Goal: Task Accomplishment & Management: Use online tool/utility

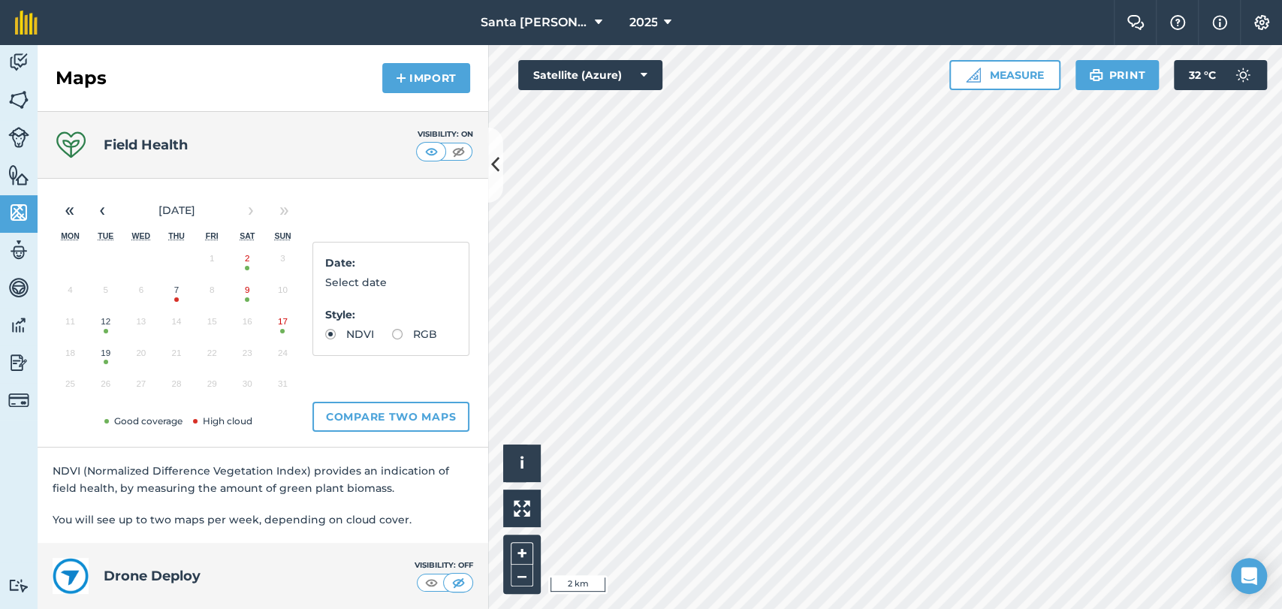
scroll to position [6072, 0]
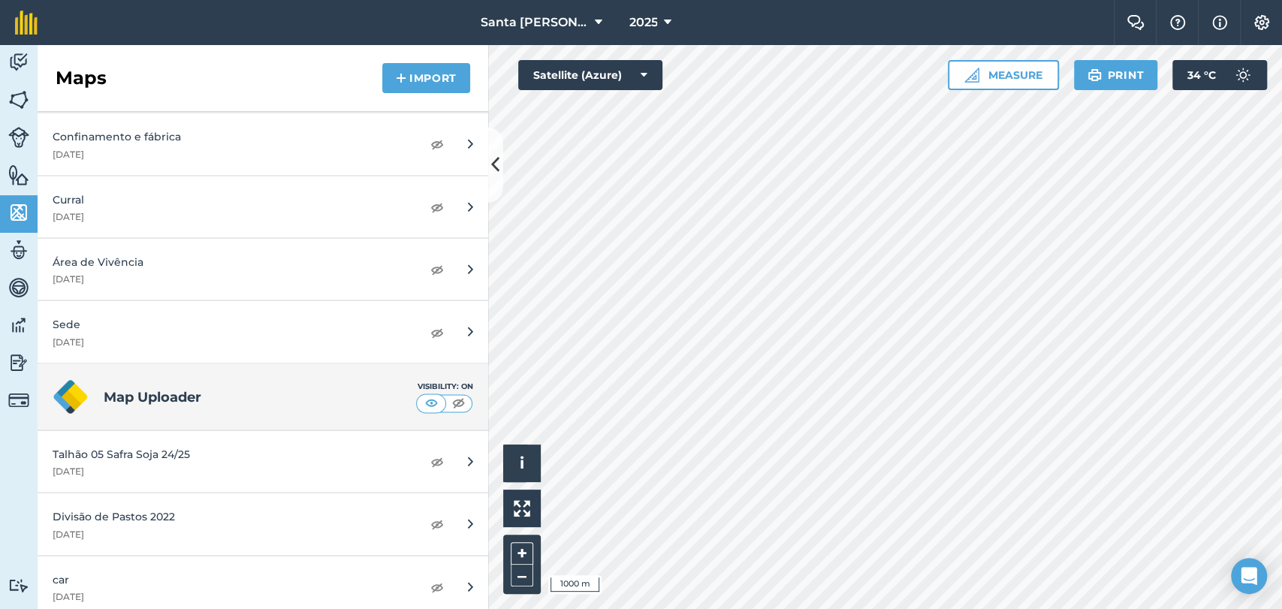
scroll to position [6072, 0]
click at [430, 454] on img at bounding box center [437, 461] width 14 height 18
click at [430, 452] on img at bounding box center [437, 461] width 14 height 18
click at [318, 445] on div "Talhão 05 Safra Soja 24/25" at bounding box center [212, 453] width 318 height 17
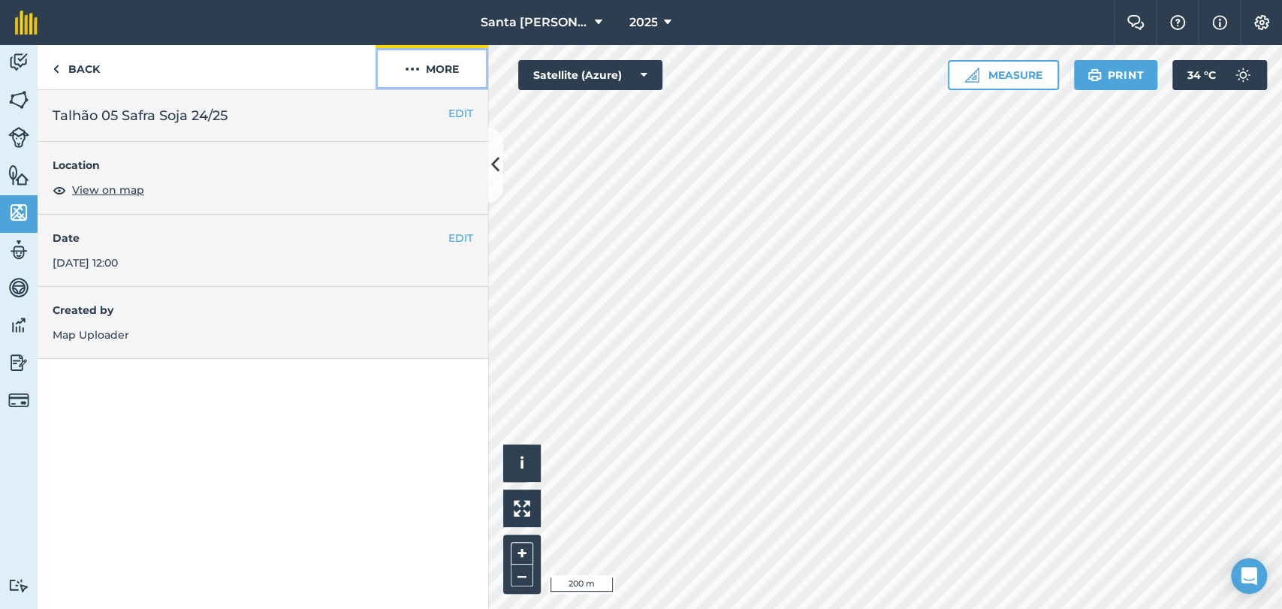
click at [419, 69] on button "More" at bounding box center [432, 67] width 113 height 44
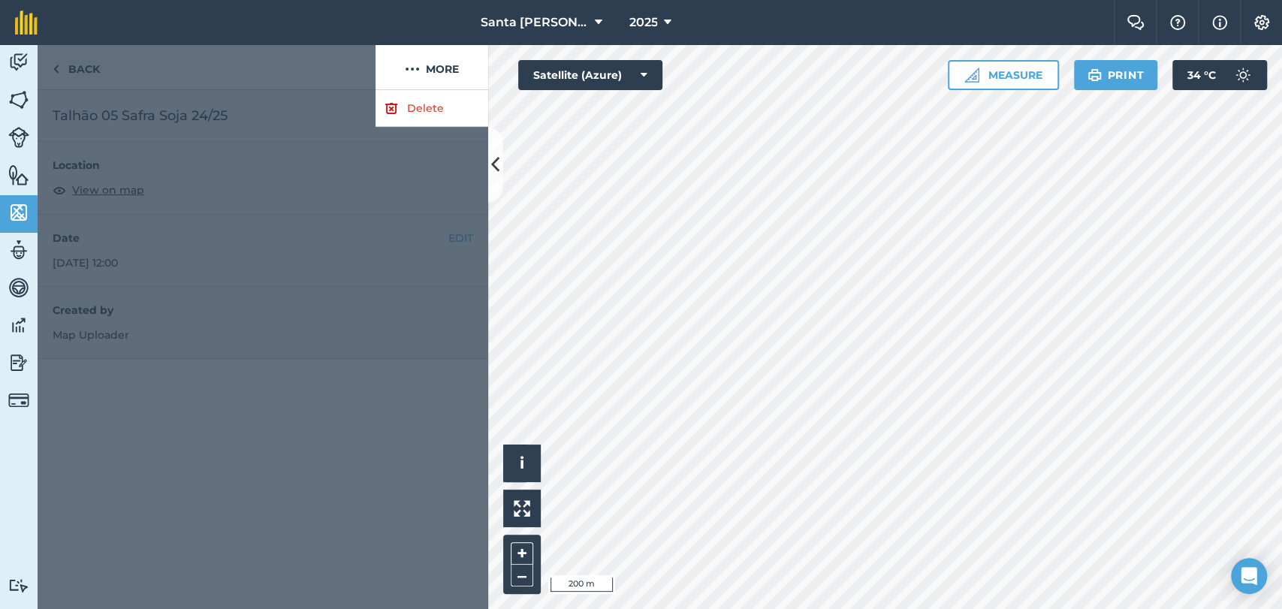
click at [273, 97] on div at bounding box center [263, 349] width 451 height 519
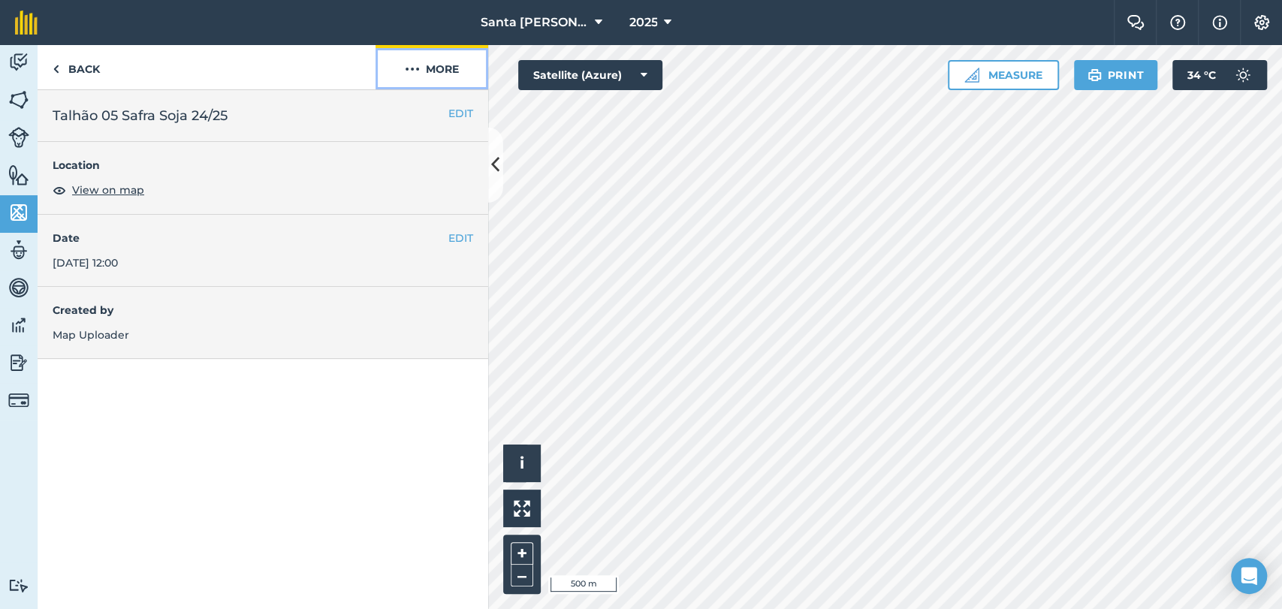
click at [411, 60] on img at bounding box center [412, 69] width 15 height 18
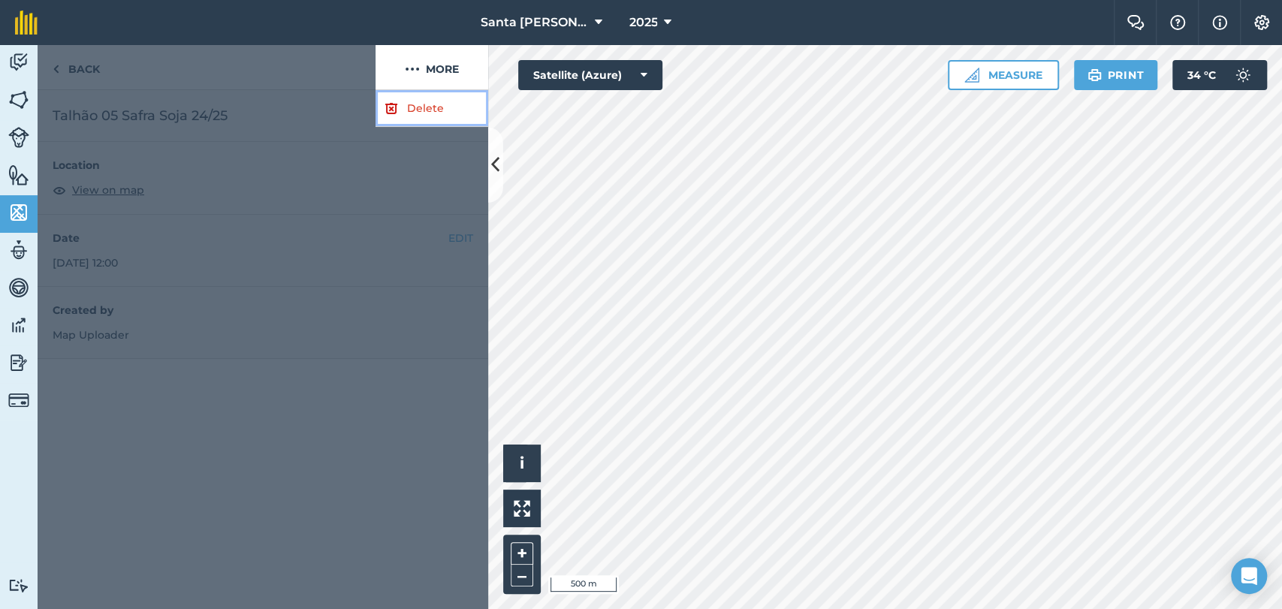
click at [421, 111] on link "Delete" at bounding box center [432, 108] width 113 height 37
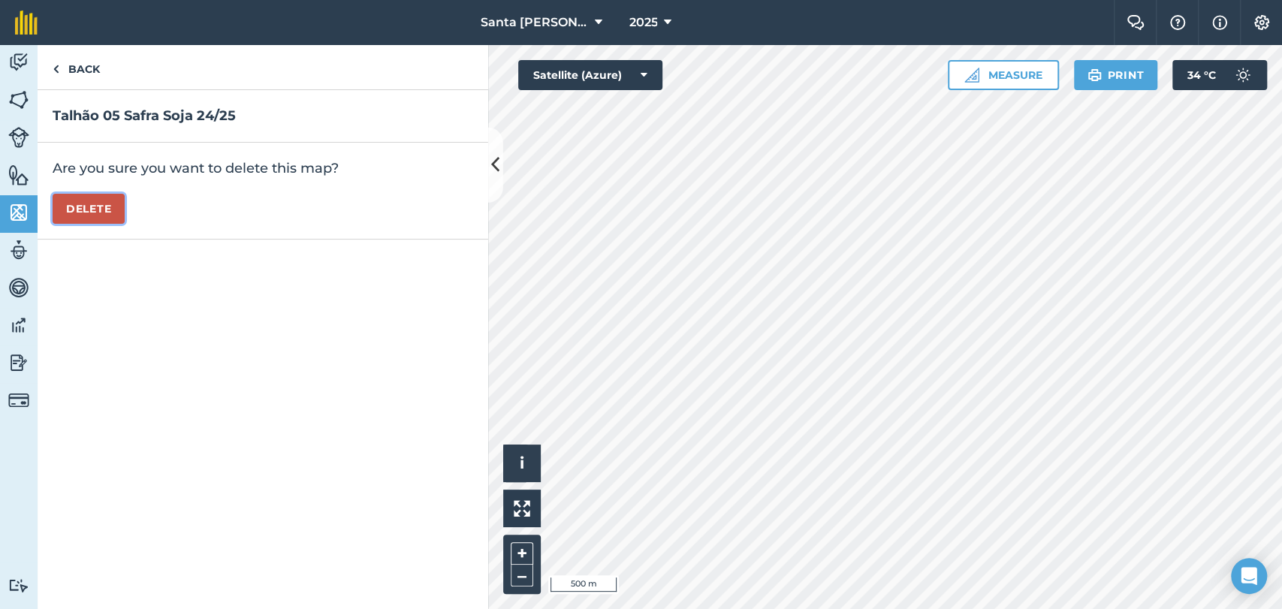
click at [122, 209] on button "Delete" at bounding box center [89, 209] width 72 height 30
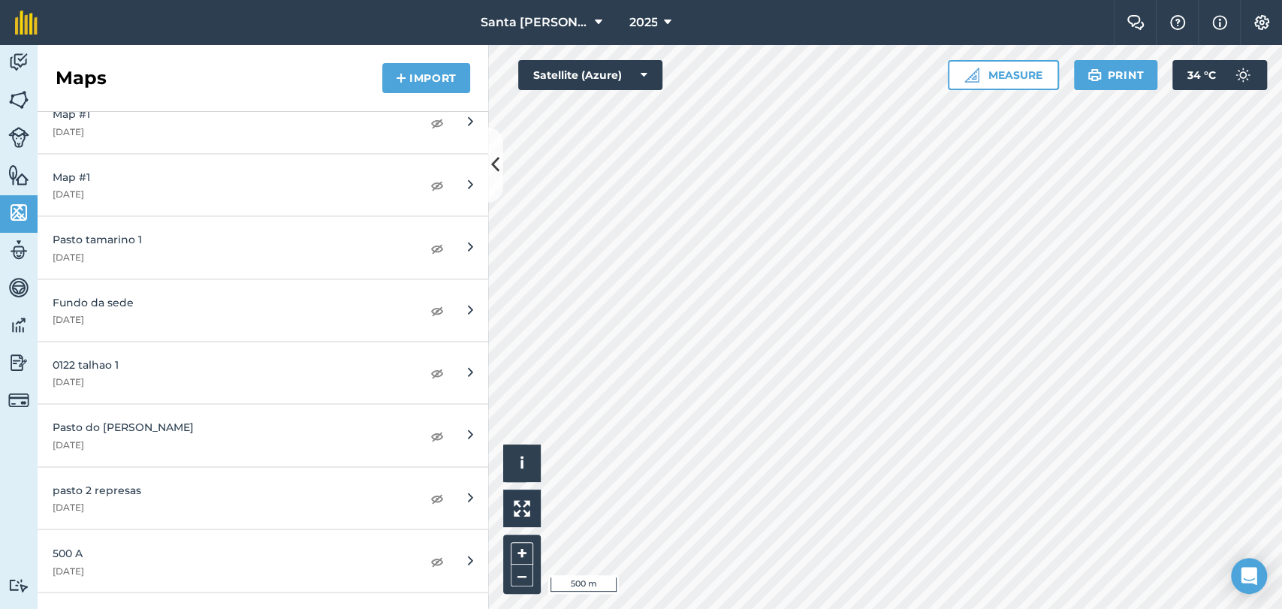
scroll to position [5259, 0]
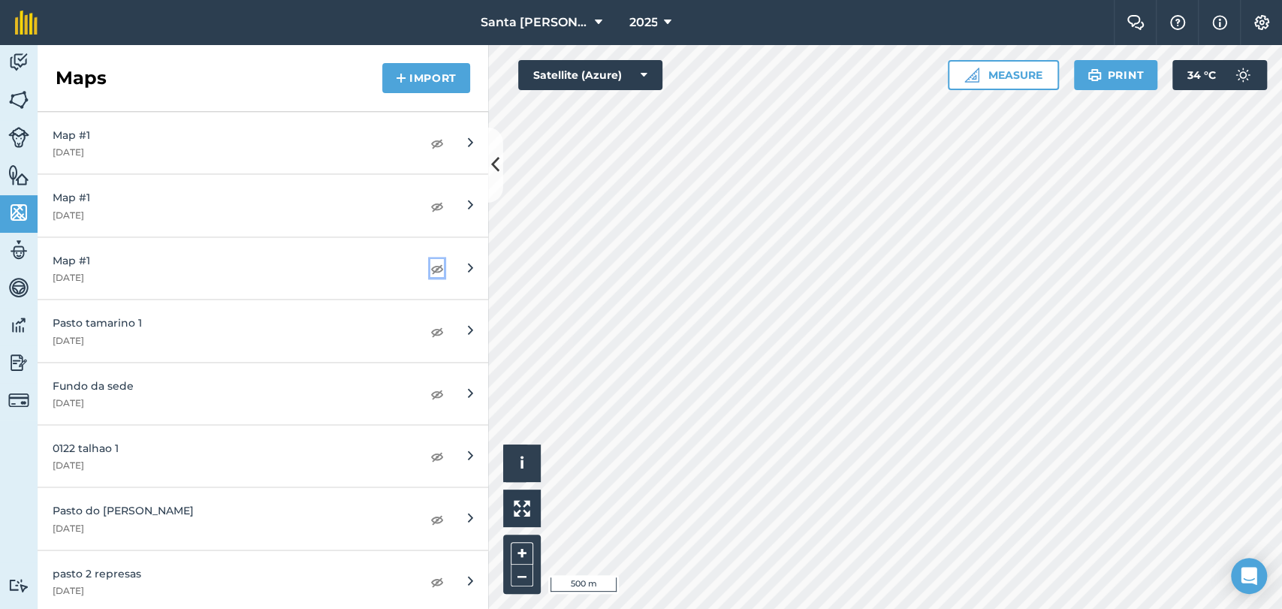
click at [430, 263] on img at bounding box center [437, 268] width 14 height 18
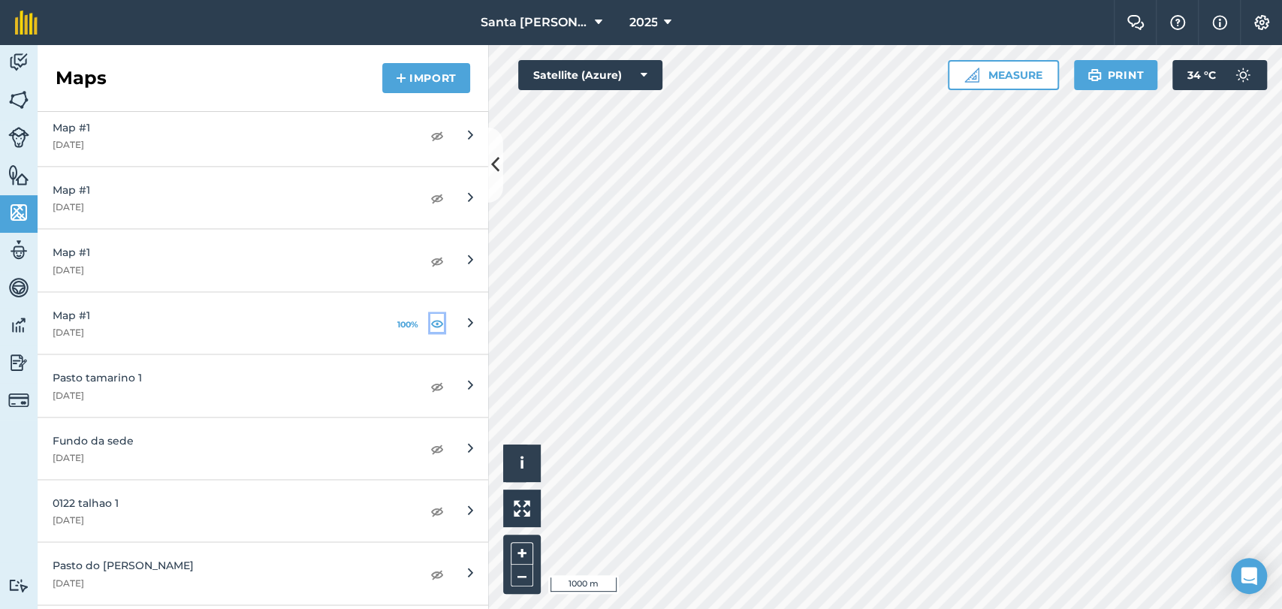
scroll to position [5175, 0]
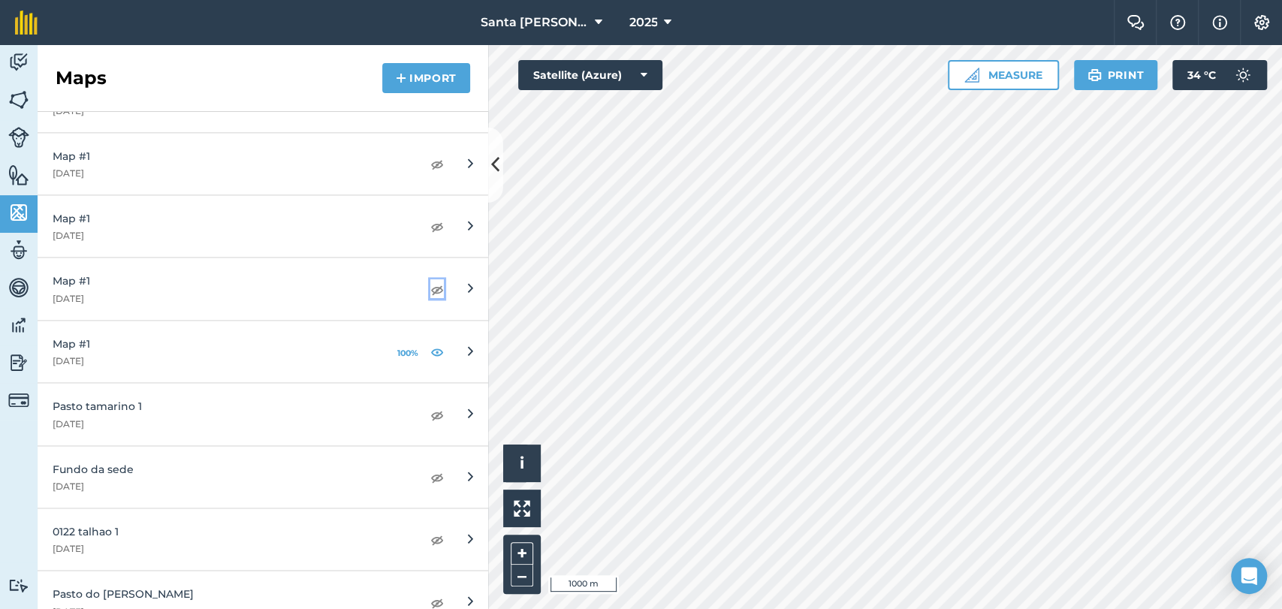
click at [430, 282] on img at bounding box center [437, 289] width 14 height 18
click at [430, 217] on img at bounding box center [437, 226] width 14 height 18
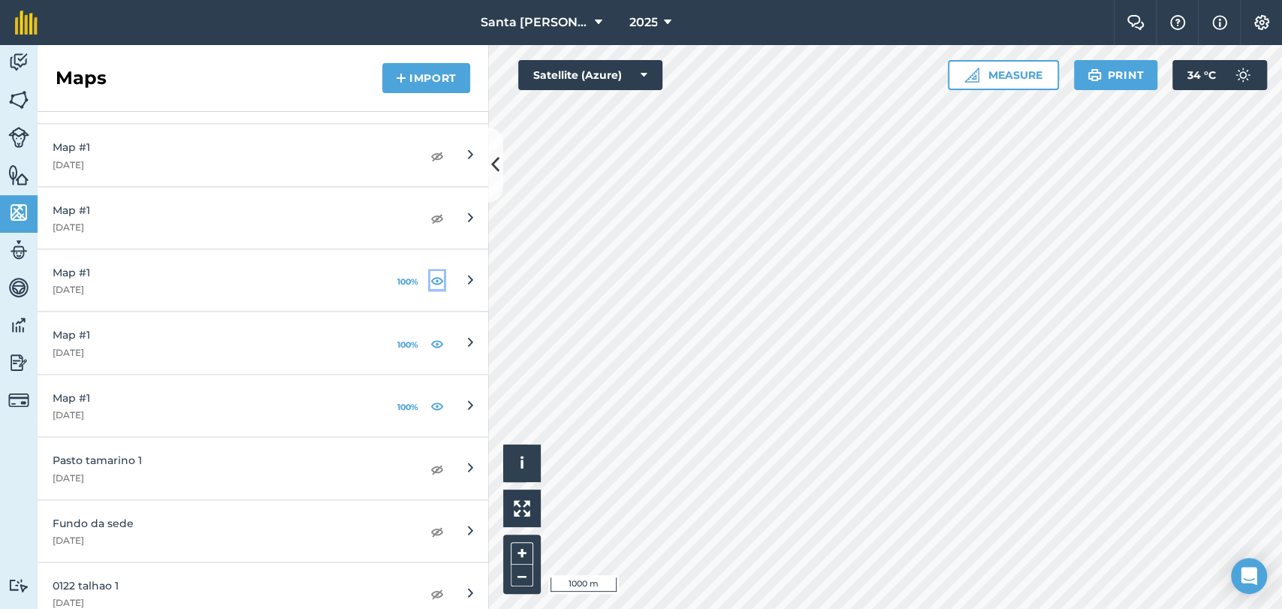
scroll to position [5092, 0]
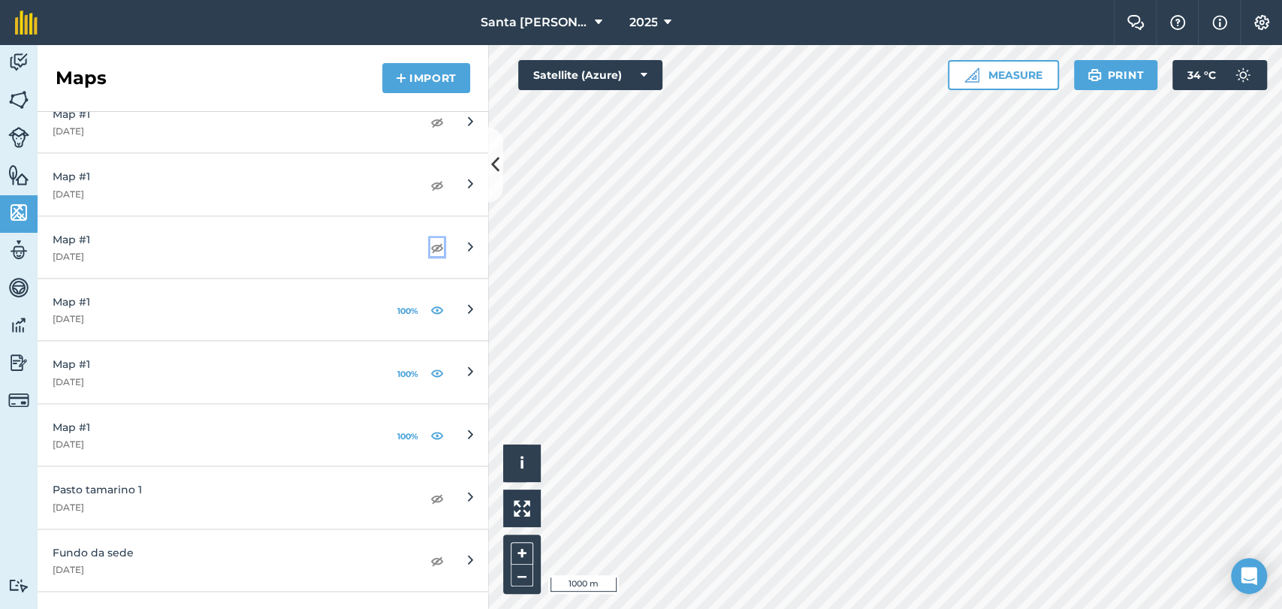
click at [430, 242] on img at bounding box center [437, 247] width 14 height 18
click at [430, 176] on img at bounding box center [437, 185] width 14 height 18
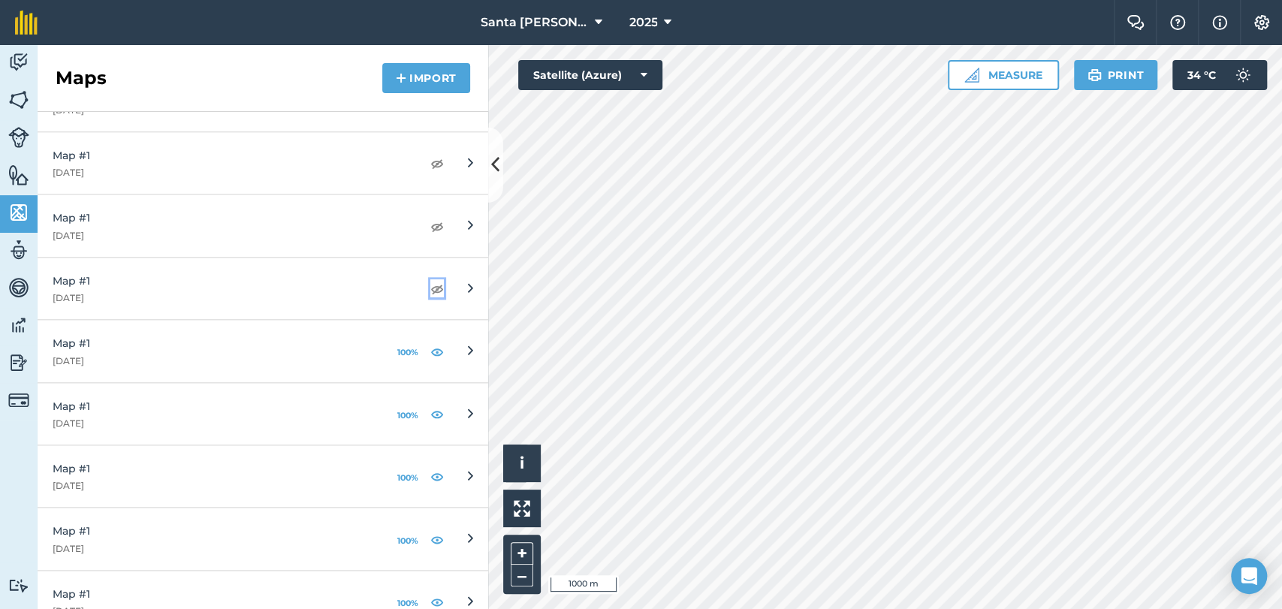
click at [430, 279] on img at bounding box center [437, 288] width 14 height 18
click at [430, 282] on img at bounding box center [437, 288] width 14 height 18
click at [430, 343] on img at bounding box center [437, 352] width 14 height 18
click at [430, 409] on img at bounding box center [437, 414] width 14 height 18
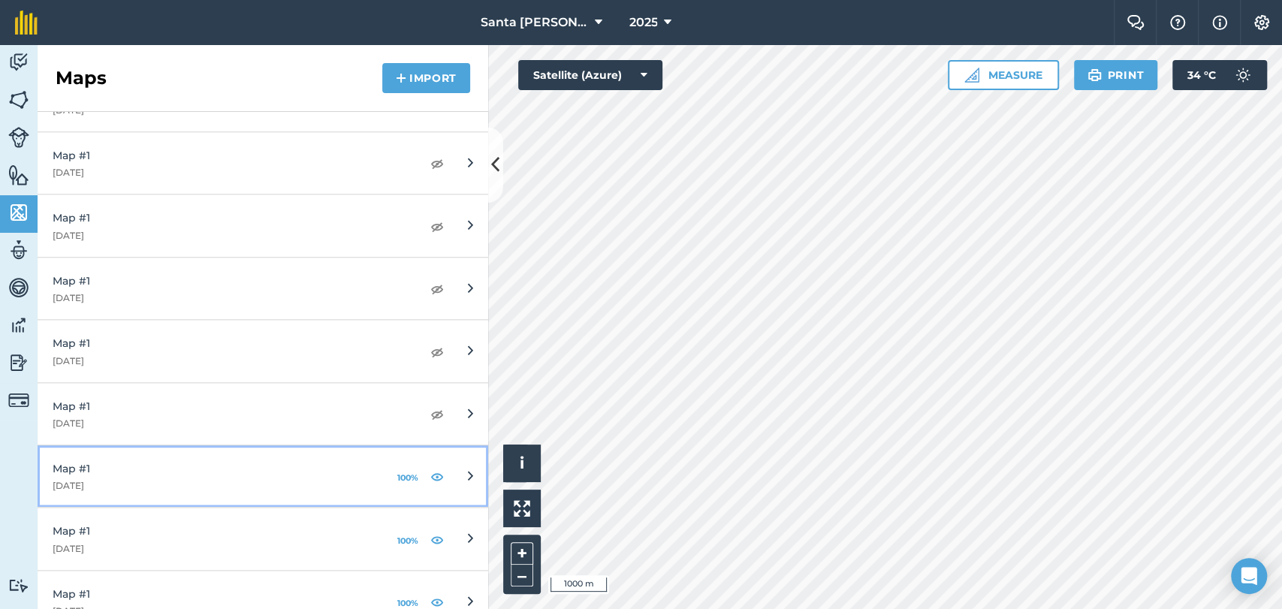
click at [421, 478] on div "100%" at bounding box center [419, 476] width 50 height 24
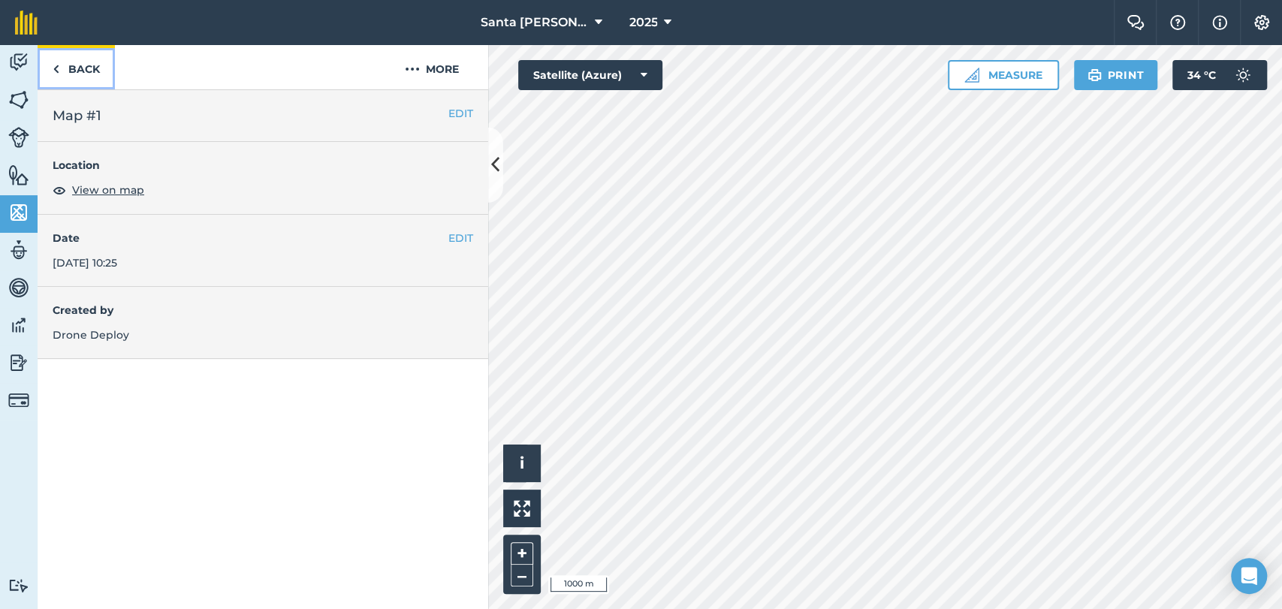
click at [90, 83] on link "Back" at bounding box center [76, 67] width 77 height 44
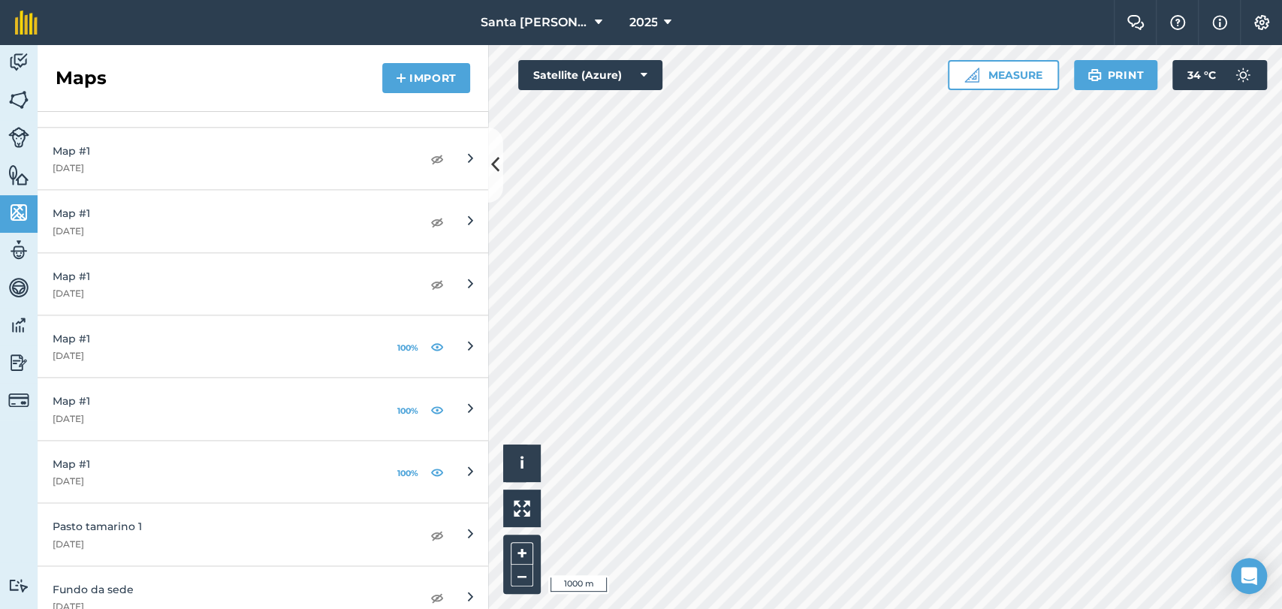
scroll to position [5091, 0]
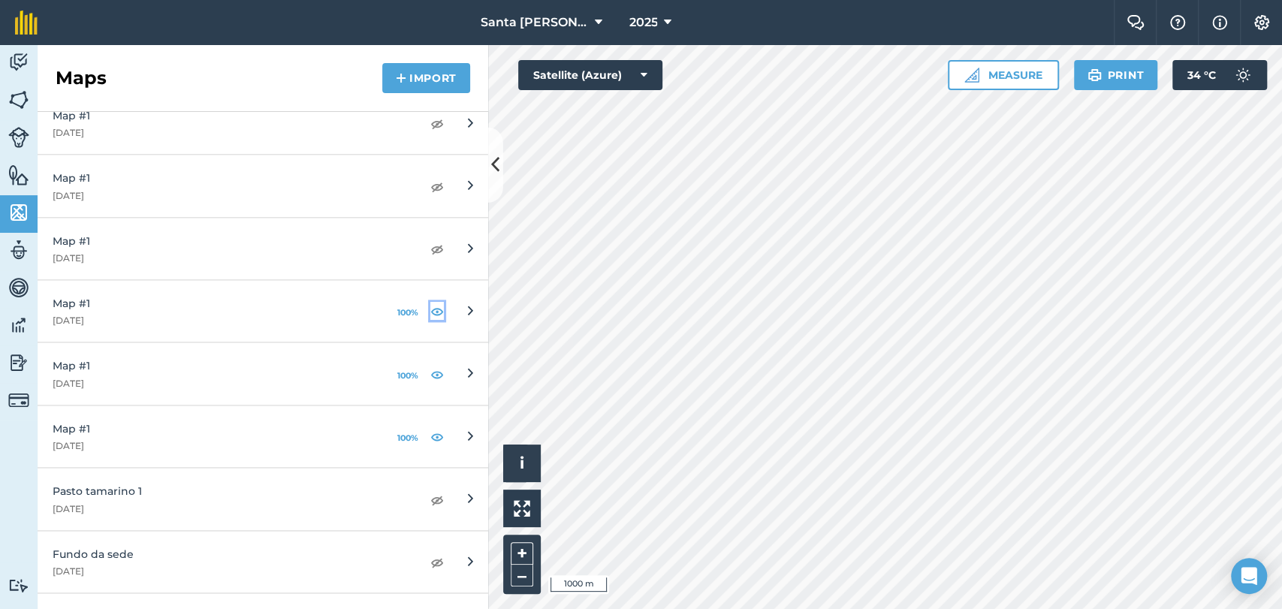
click at [430, 302] on img at bounding box center [437, 311] width 14 height 18
click at [430, 366] on img at bounding box center [437, 374] width 14 height 18
click at [430, 428] on img at bounding box center [437, 436] width 14 height 18
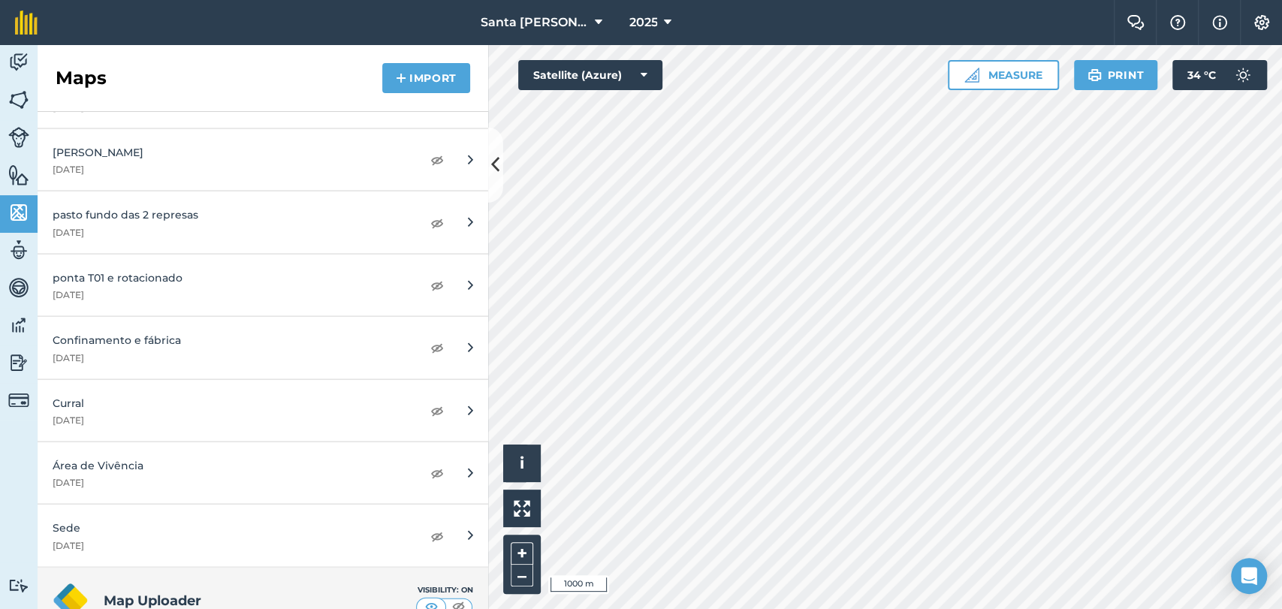
scroll to position [6009, 0]
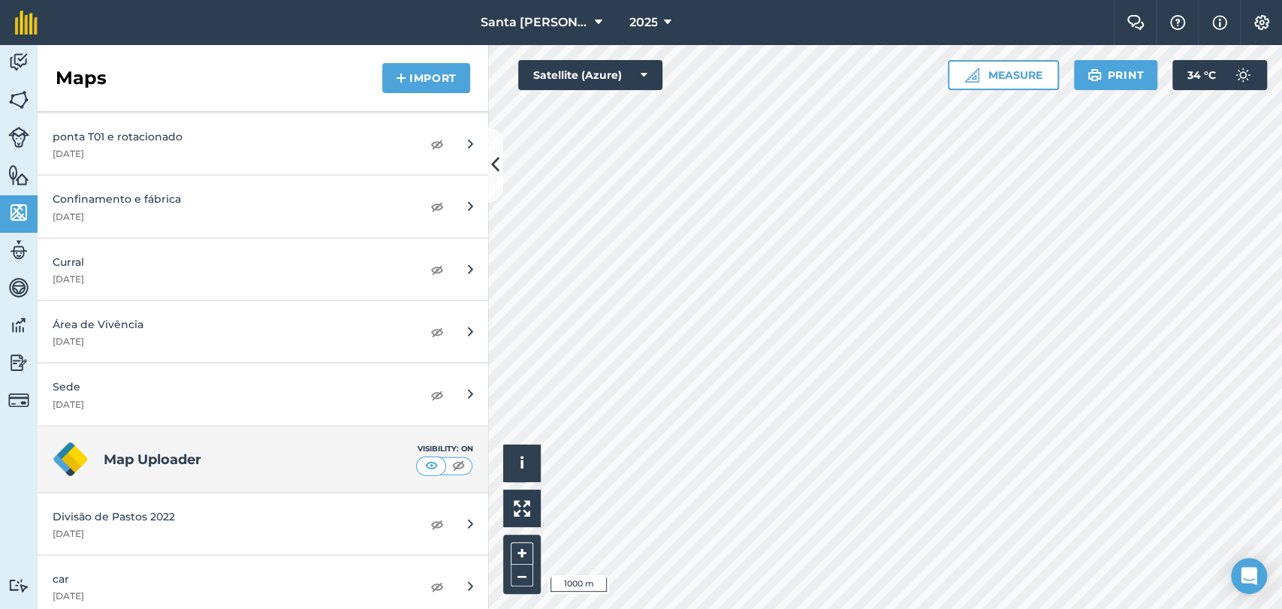
click at [44, 452] on div "Map Uploader Visibility: On" at bounding box center [263, 460] width 451 height 67
click at [77, 453] on img at bounding box center [71, 460] width 36 height 36
click at [407, 78] on button "Import" at bounding box center [426, 78] width 88 height 30
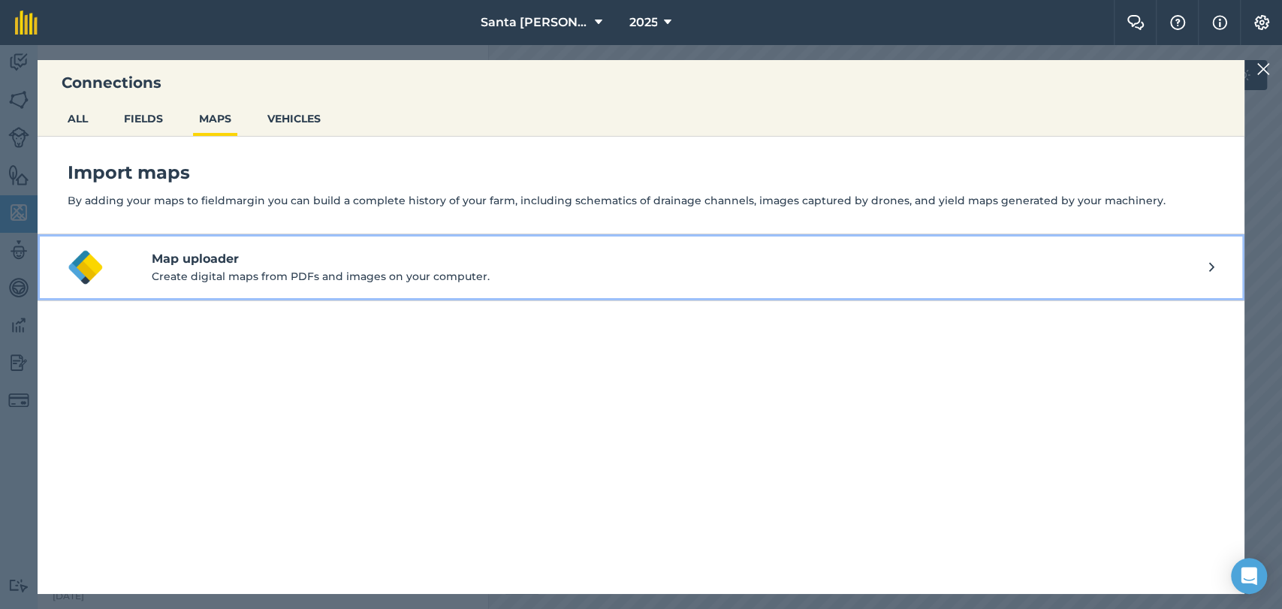
click at [183, 270] on p "Create digital maps from PDFs and images on your computer." at bounding box center [681, 276] width 1058 height 17
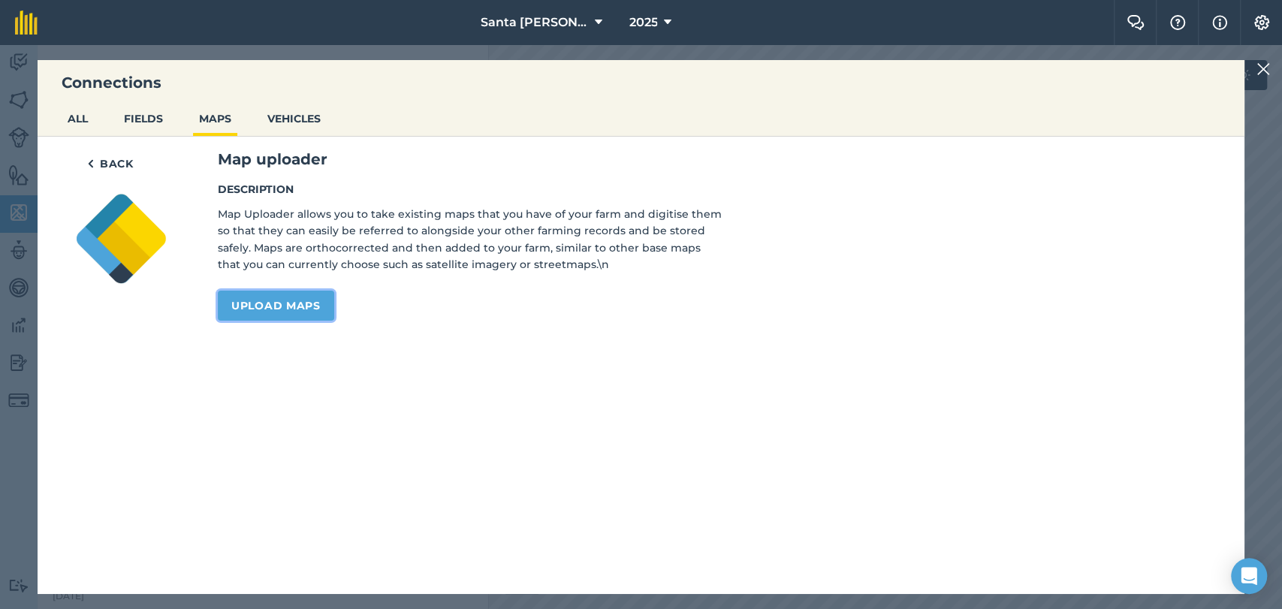
click at [259, 297] on link "Upload maps" at bounding box center [276, 306] width 116 height 30
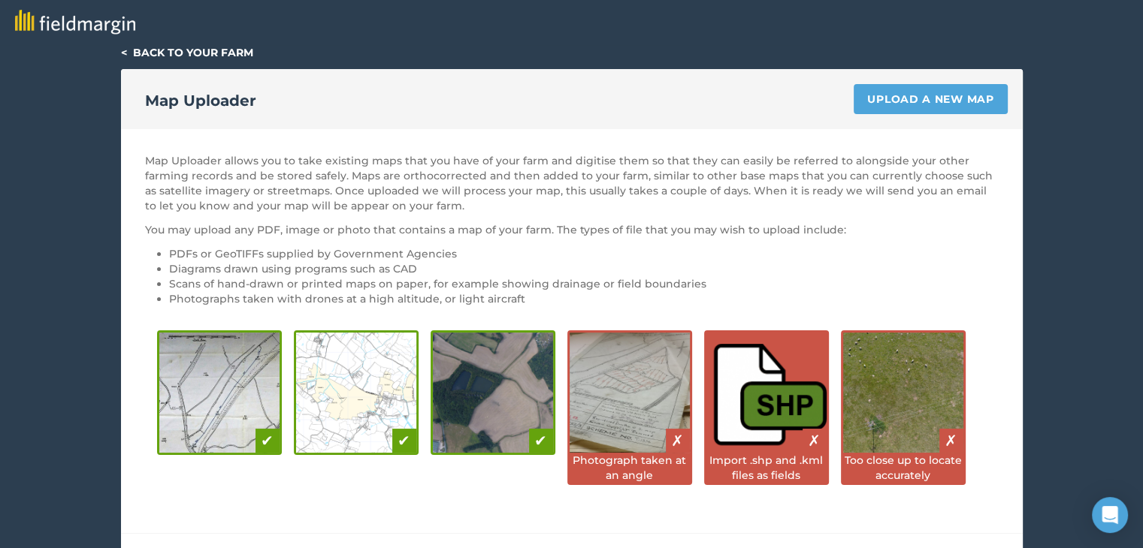
click at [146, 54] on link "< Back to your farm" at bounding box center [187, 53] width 132 height 14
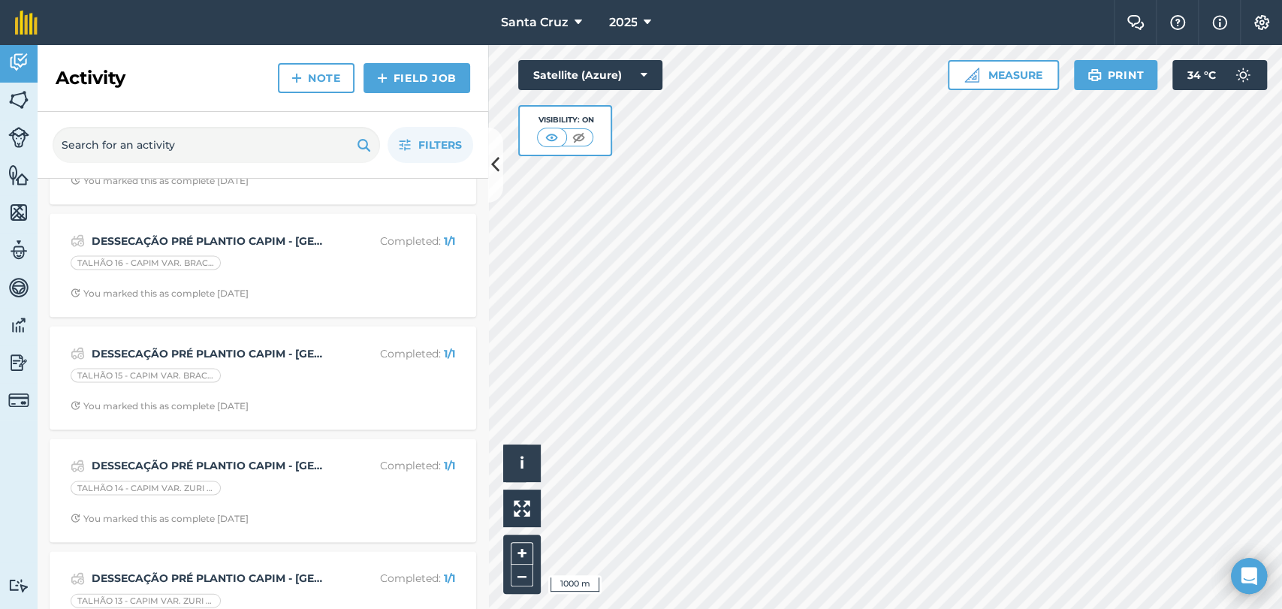
scroll to position [2587, 0]
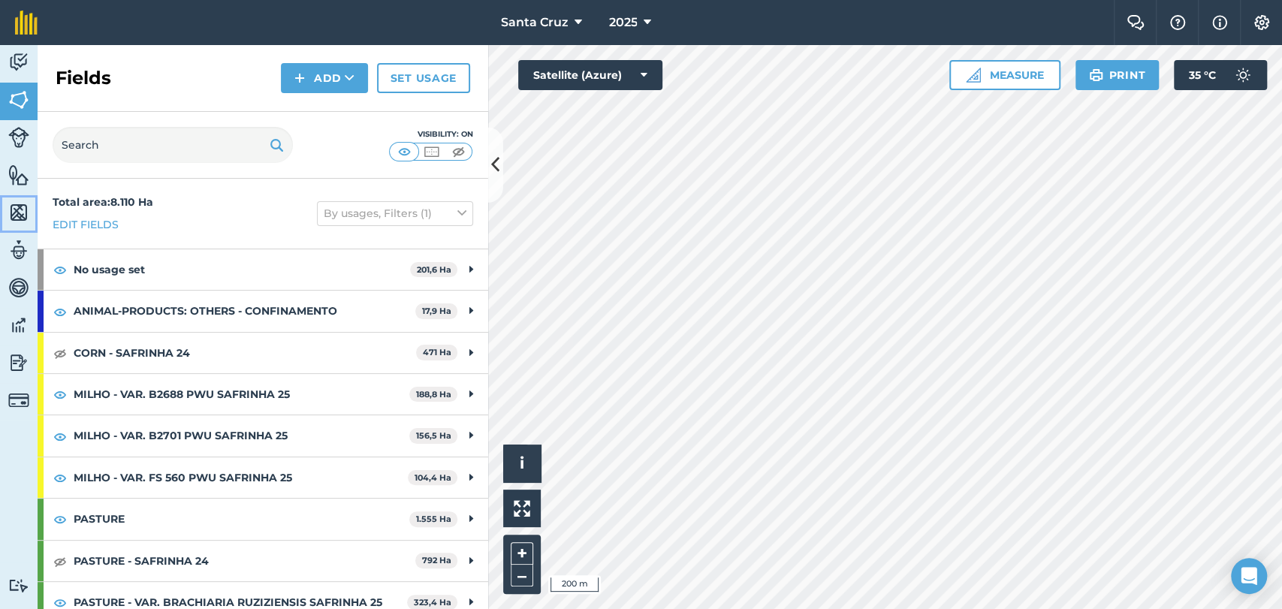
click at [21, 206] on img at bounding box center [18, 212] width 21 height 23
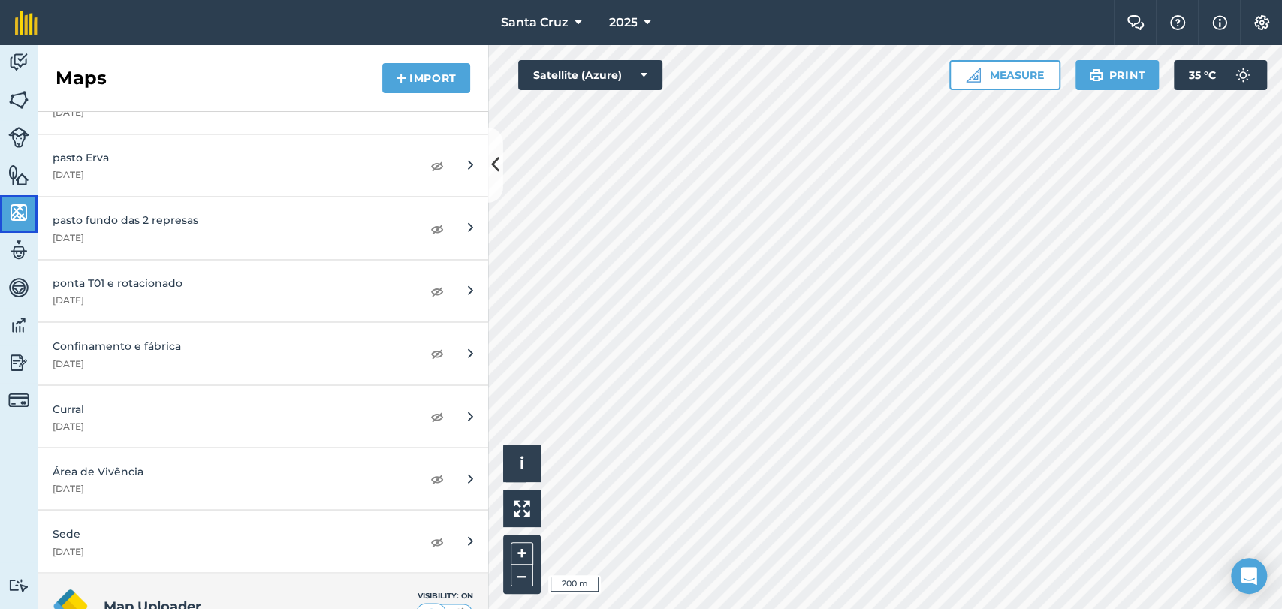
scroll to position [5693, 0]
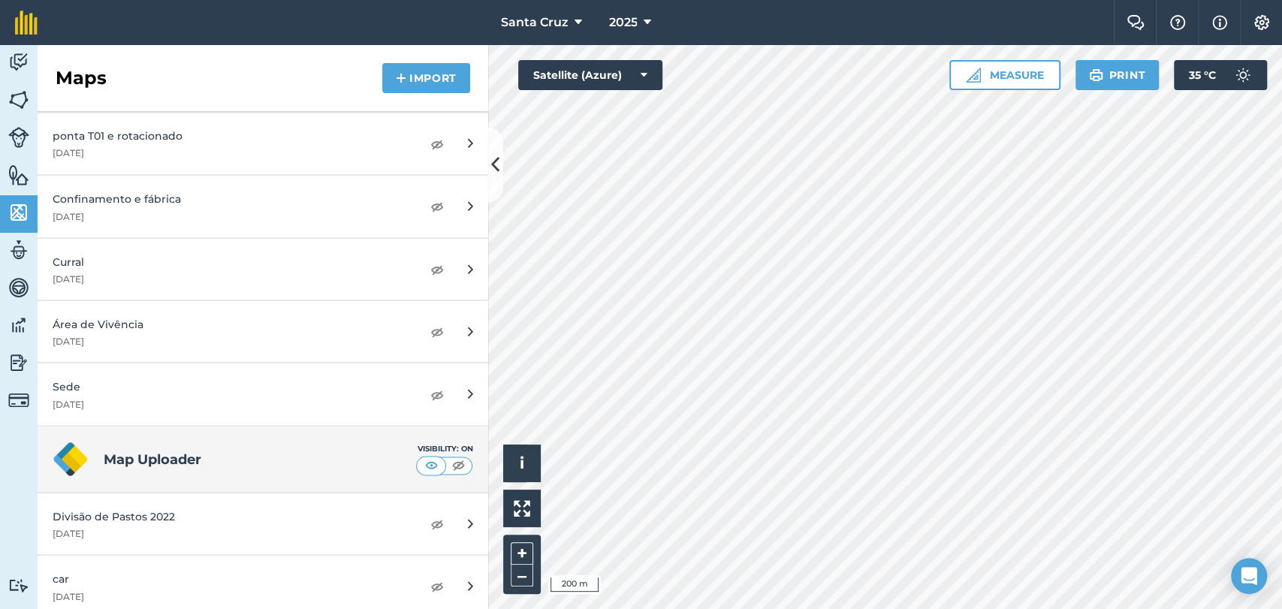
click at [200, 448] on h4 "Map Uploader" at bounding box center [260, 458] width 312 height 21
click at [18, 62] on img at bounding box center [18, 62] width 21 height 23
